Goal: Task Accomplishment & Management: Complete application form

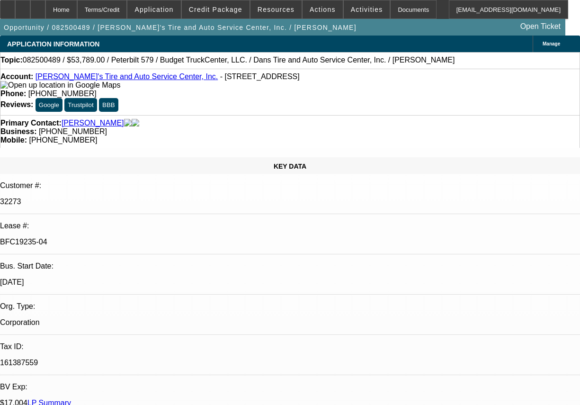
select select "0"
select select "0.1"
select select "0"
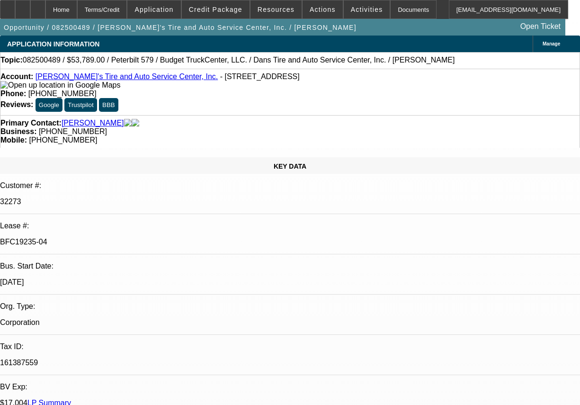
select select "0.1"
select select "0"
select select "0.1"
select select "0"
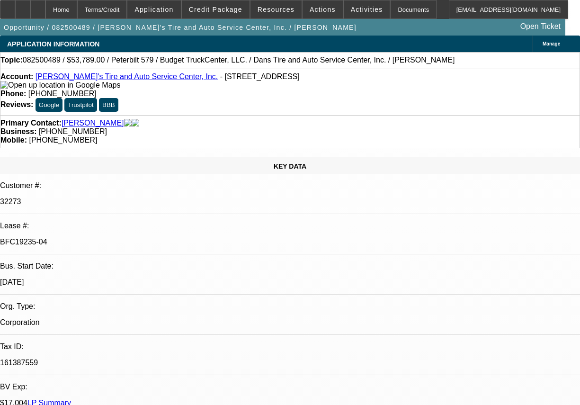
select select "0"
select select "0.1"
select select "1"
select select "3"
select select "4"
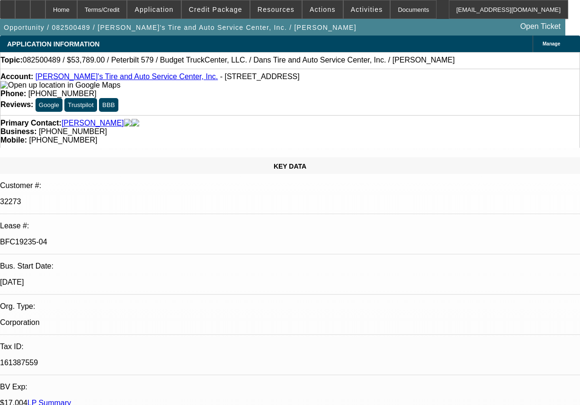
select select "1"
select select "3"
select select "4"
select select "1"
select select "3"
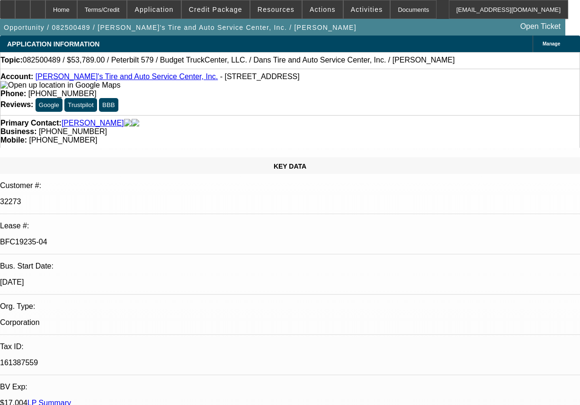
select select "4"
select select "1"
select select "3"
select select "4"
